Goal: Task Accomplishment & Management: Manage account settings

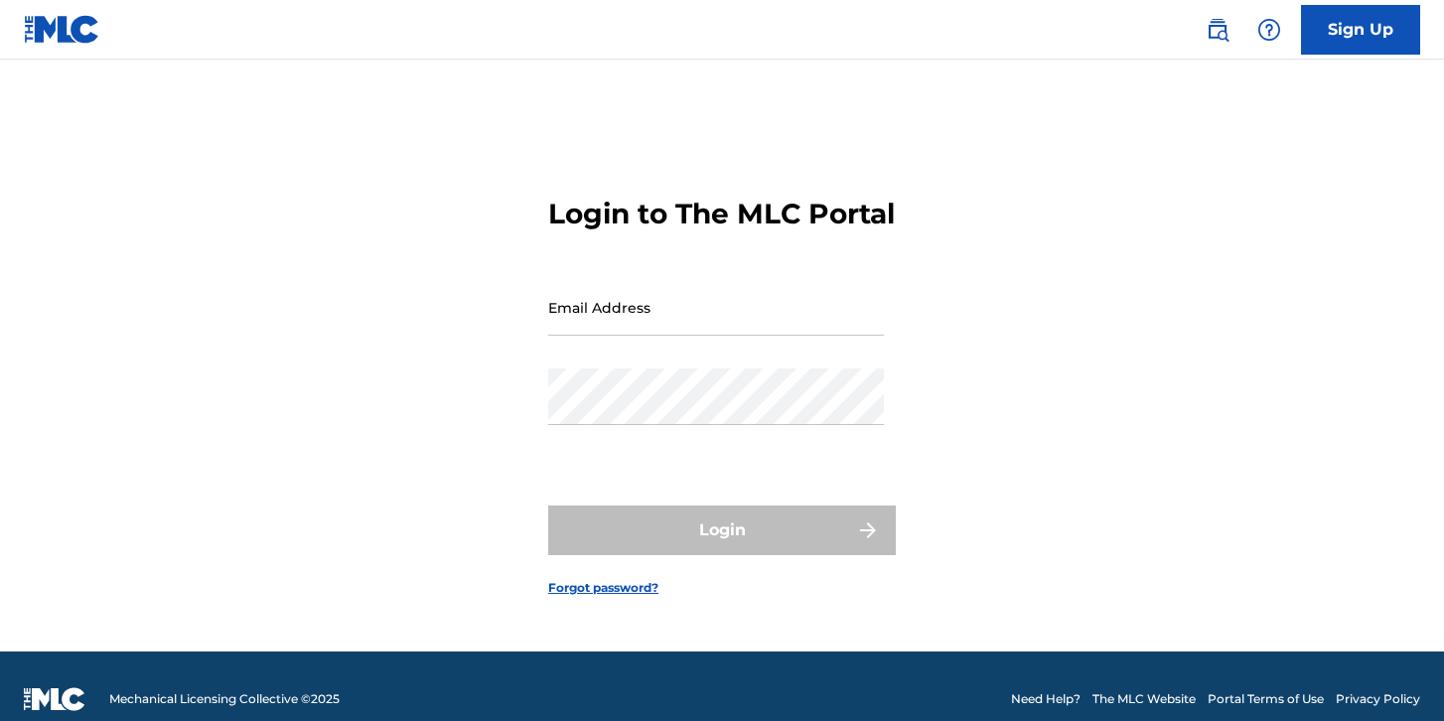
type input "[PERSON_NAME][EMAIL_ADDRESS][DOMAIN_NAME]"
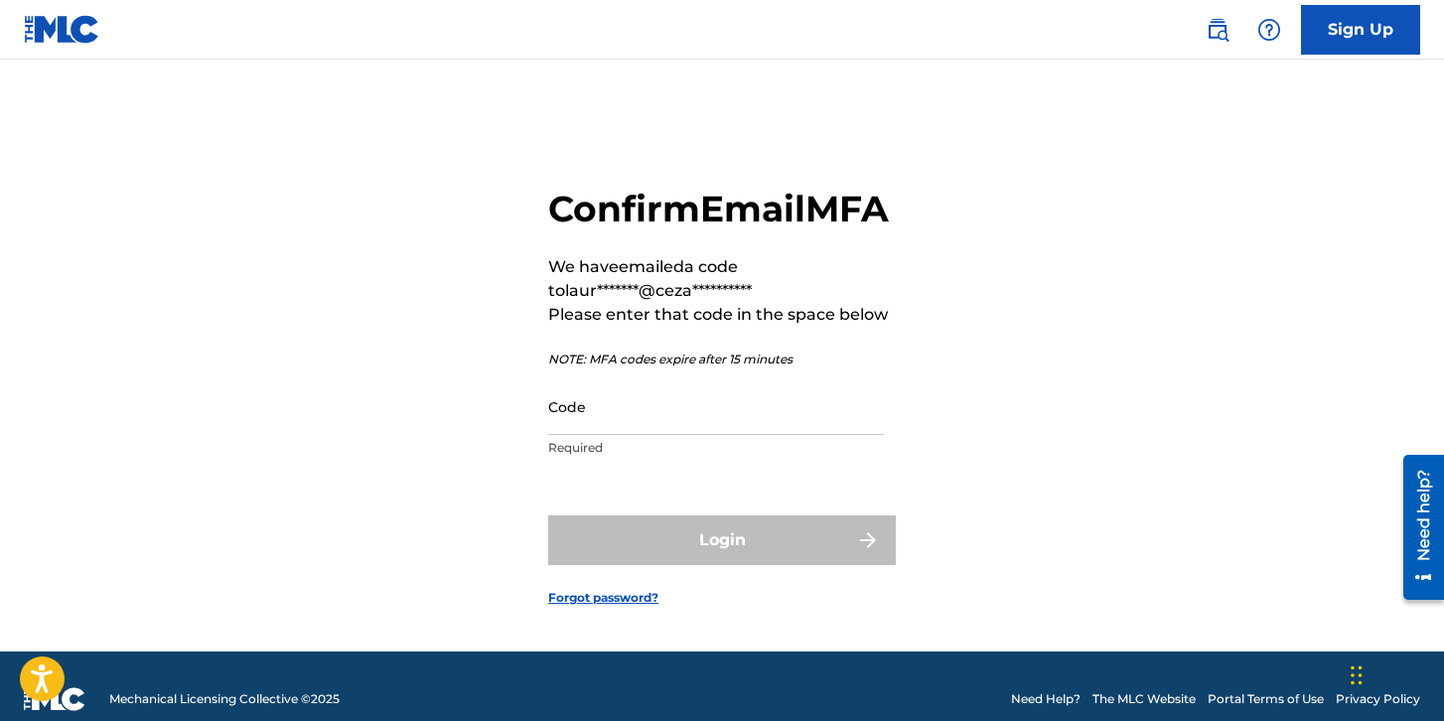
click at [702, 435] on input "Code" at bounding box center [716, 406] width 336 height 57
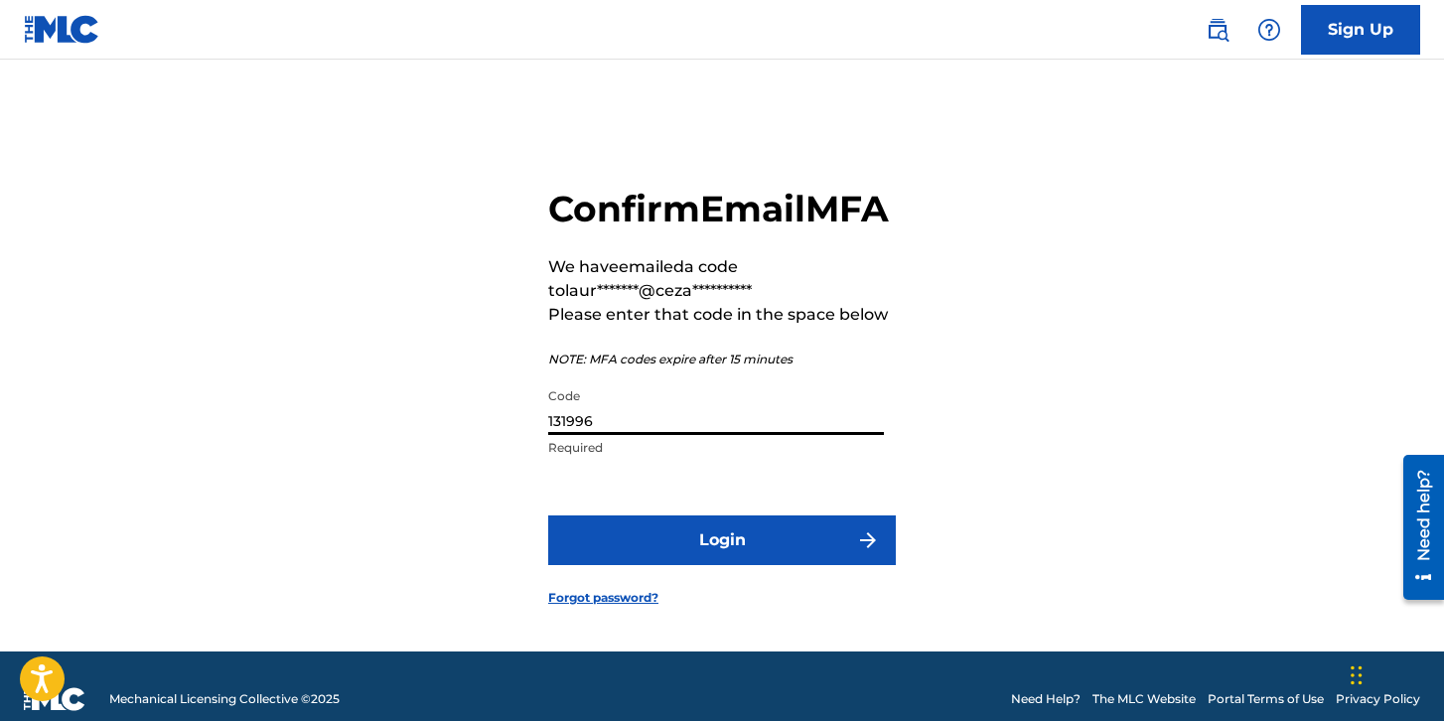
type input "131996"
click at [548, 516] on button "Login" at bounding box center [722, 541] width 348 height 50
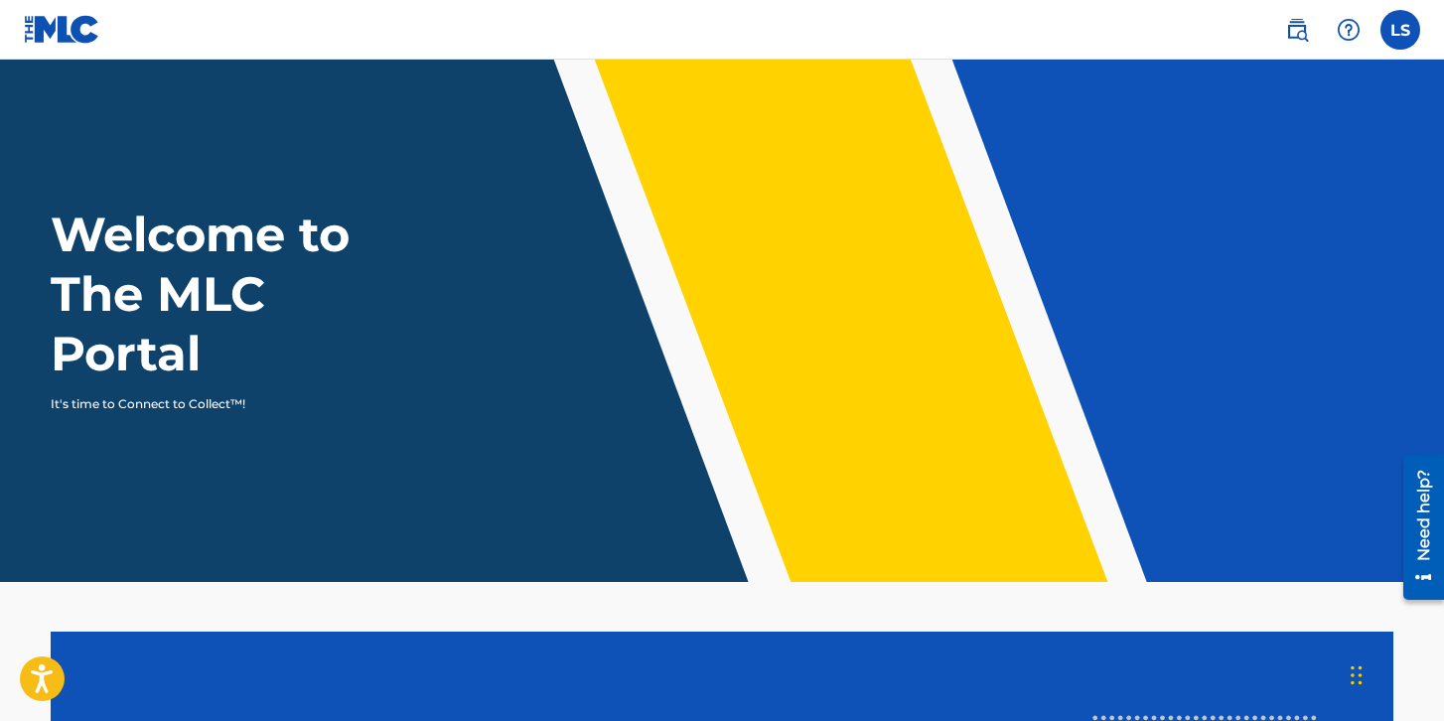
click at [1399, 31] on label at bounding box center [1401, 30] width 40 height 40
click at [1401, 30] on input "LS [PERSON_NAME] [PERSON_NAME][EMAIL_ADDRESS][DOMAIN_NAME] Notification Prefere…" at bounding box center [1401, 30] width 0 height 0
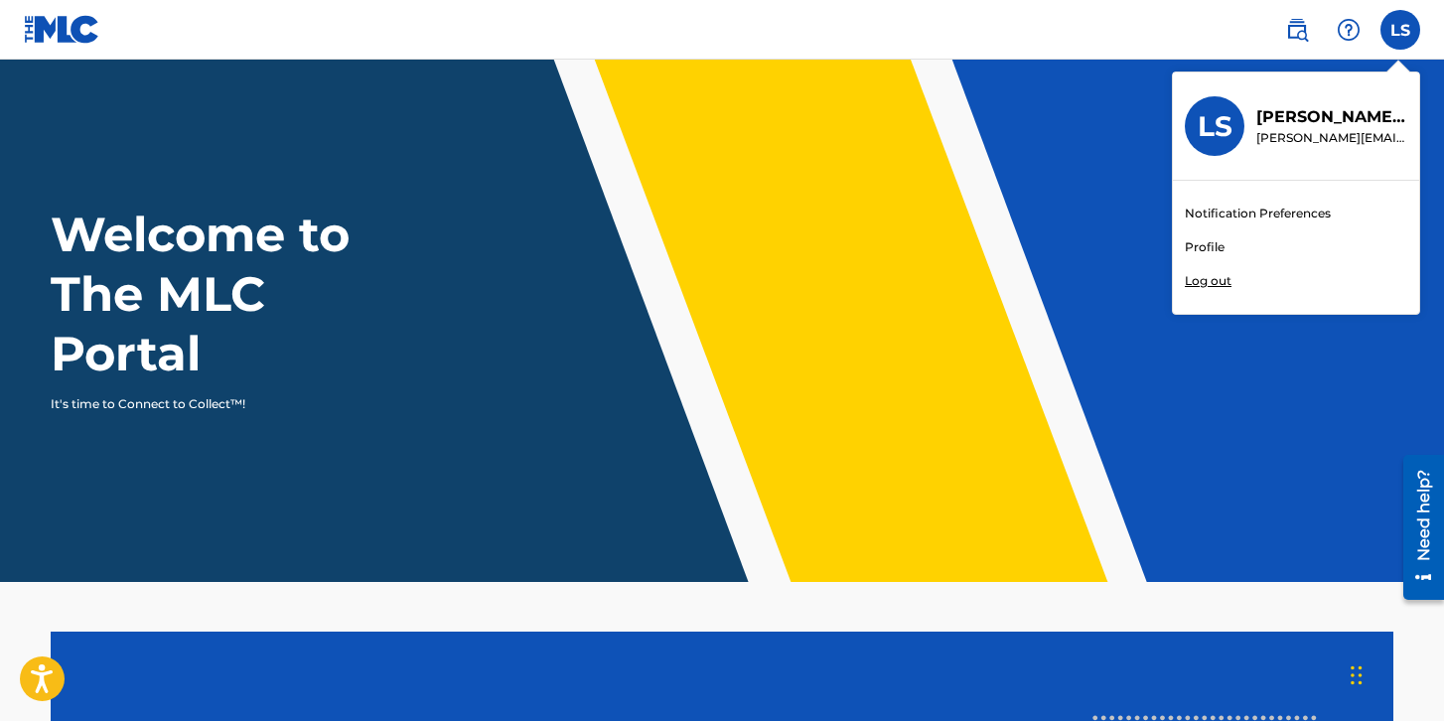
click at [1218, 254] on link "Profile" at bounding box center [1205, 247] width 40 height 18
